Goal: Task Accomplishment & Management: Use online tool/utility

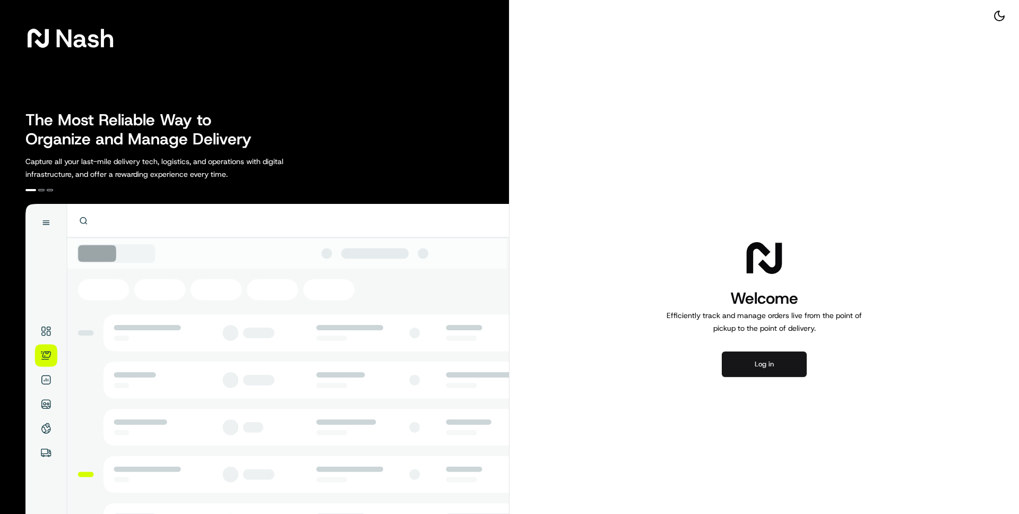
click at [760, 368] on button "Log in" at bounding box center [764, 363] width 85 height 25
